Goal: Information Seeking & Learning: Understand process/instructions

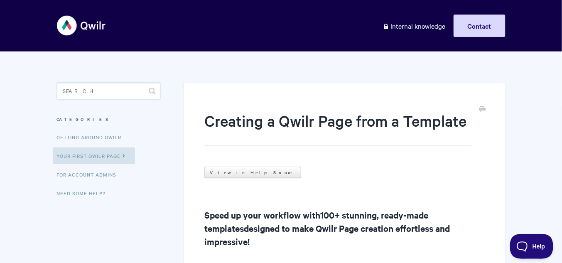
click at [91, 88] on input "Search" at bounding box center [108, 91] width 103 height 17
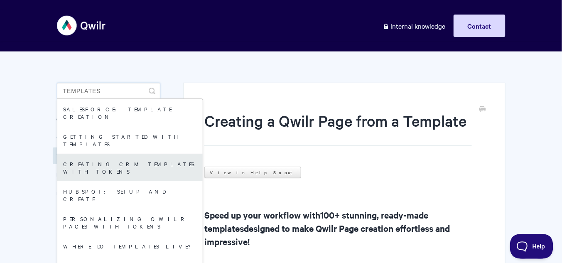
type input "Templates"
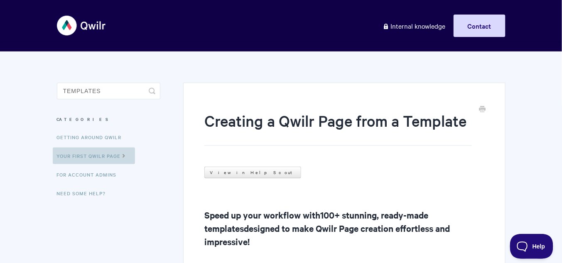
click at [113, 160] on link "Your First Qwilr Page" at bounding box center [94, 156] width 82 height 17
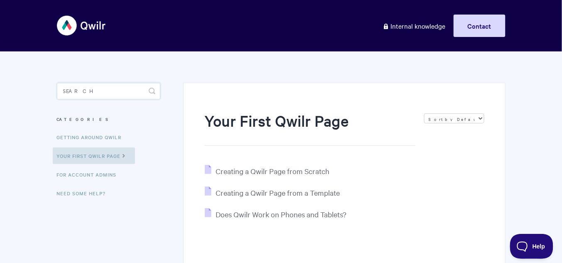
click at [77, 93] on input "Search" at bounding box center [108, 91] width 103 height 17
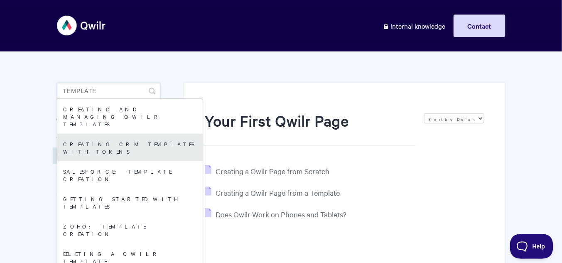
type input "Template"
click at [109, 134] on link "Creating CRM Templates with Tokens" at bounding box center [129, 147] width 145 height 27
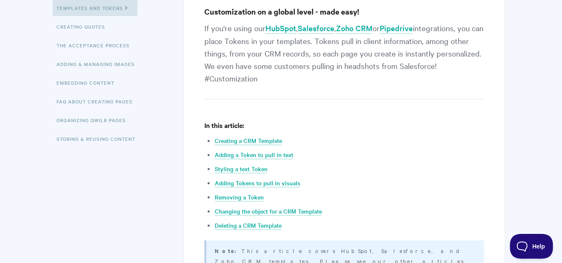
scroll to position [199, 0]
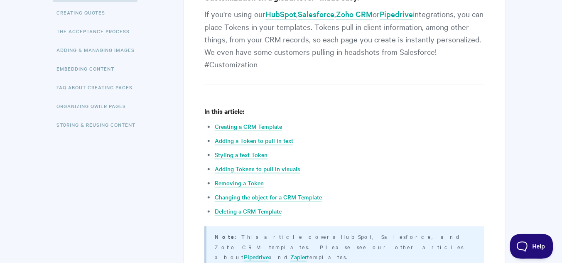
click at [341, 155] on li "Styling a text Token" at bounding box center [349, 155] width 269 height 10
click at [271, 127] on link "Creating a CRM Template" at bounding box center [248, 126] width 67 height 9
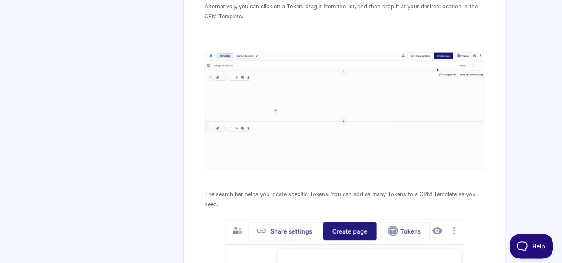
scroll to position [1483, 0]
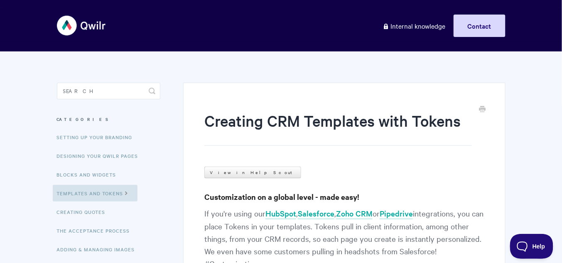
scroll to position [246, 0]
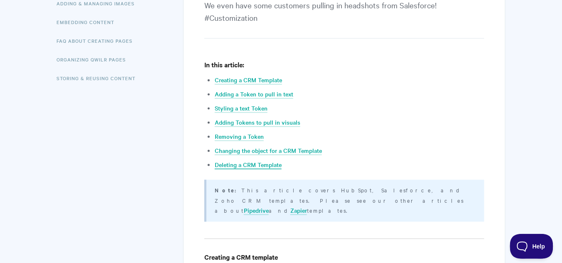
click at [254, 163] on link "Deleting a CRM Template" at bounding box center [248, 164] width 67 height 9
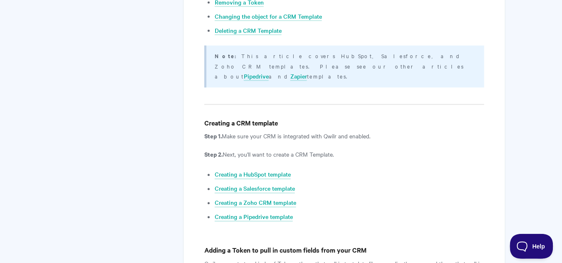
scroll to position [387, 0]
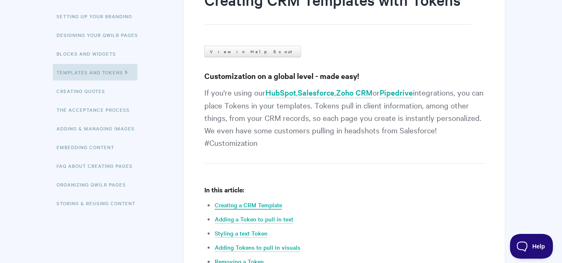
click at [263, 203] on link "Creating a CRM Template" at bounding box center [248, 205] width 67 height 9
